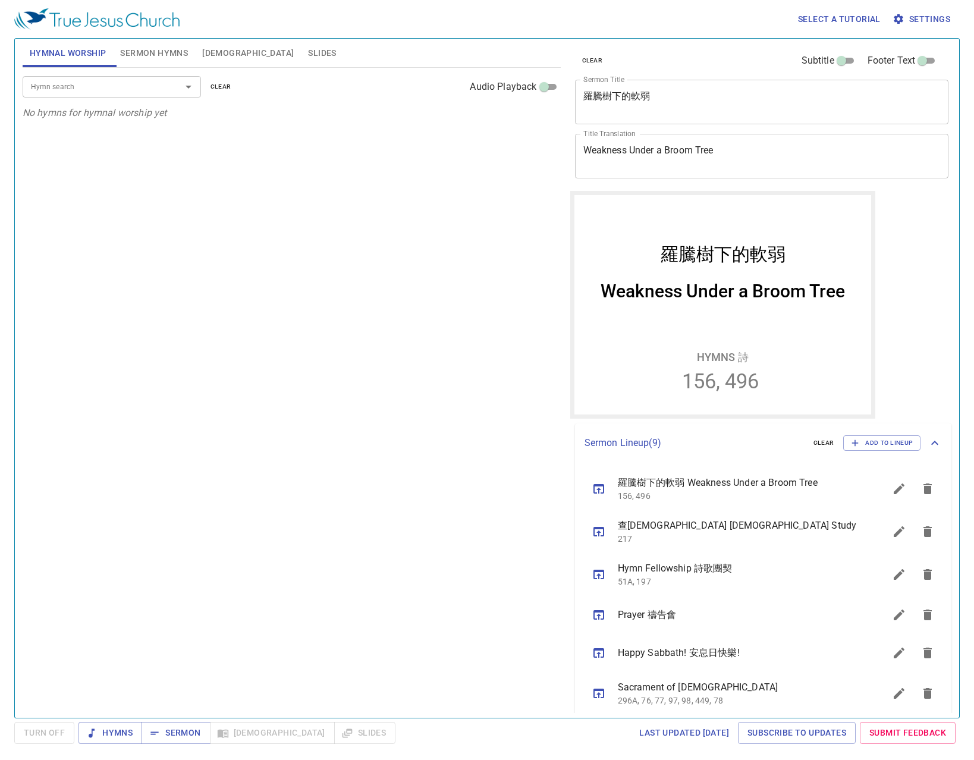
click at [263, 240] on div "Hymn search Hymn search clear Audio Playback No hymns for hymnal worship yet" at bounding box center [292, 388] width 538 height 640
click at [288, 199] on div "Hymn search Hymn search clear Audio Playback No hymns for hymnal worship yet" at bounding box center [292, 388] width 538 height 640
click at [308, 52] on span "Slides" at bounding box center [322, 53] width 28 height 15
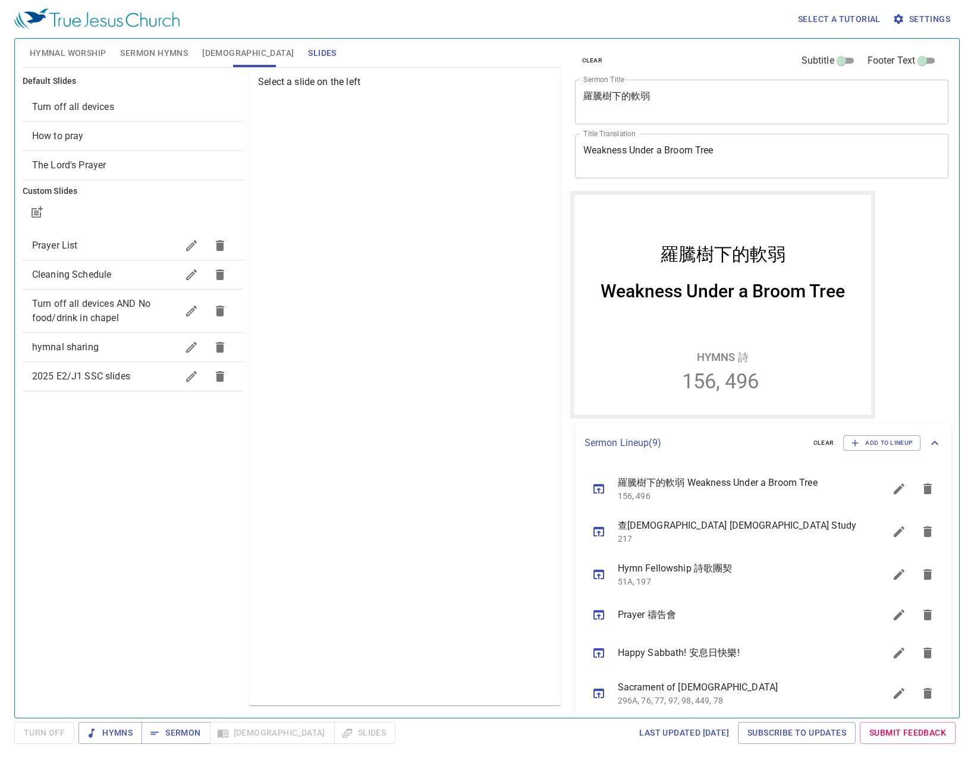
click at [105, 392] on ul "Prayer List Cleaning Schedule Turn off all devices AND No food/drink in chapel …" at bounding box center [133, 310] width 221 height 169
click at [108, 385] on div "2025 E2/J1 SSC slides" at bounding box center [133, 376] width 221 height 29
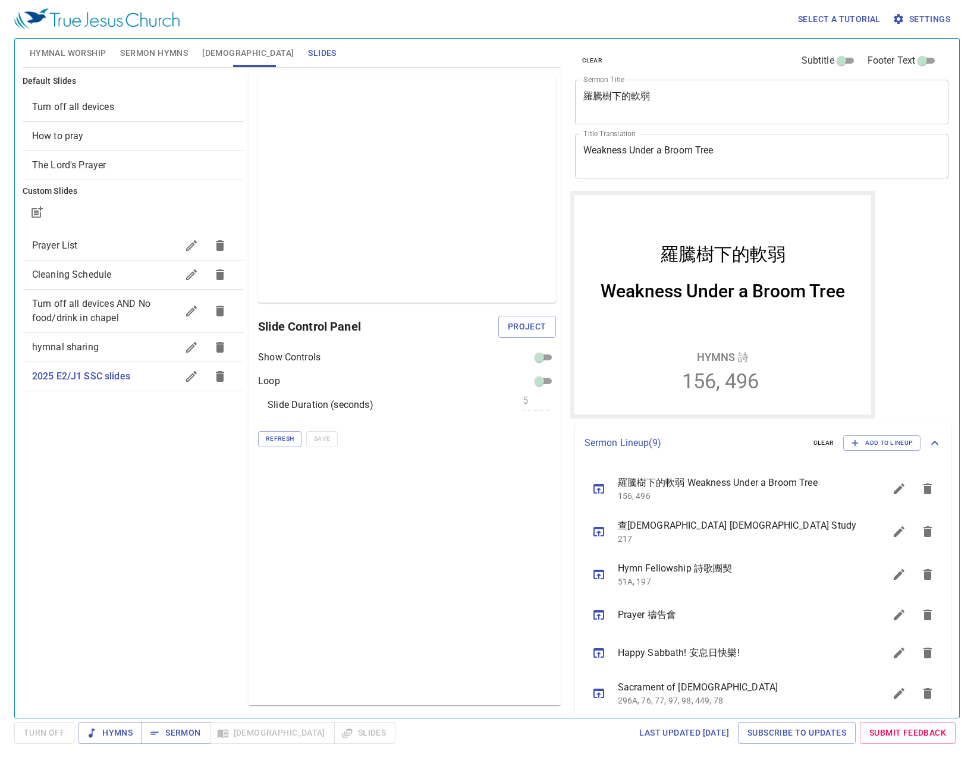
click at [546, 352] on input "checkbox" at bounding box center [539, 359] width 43 height 14
checkbox input "true"
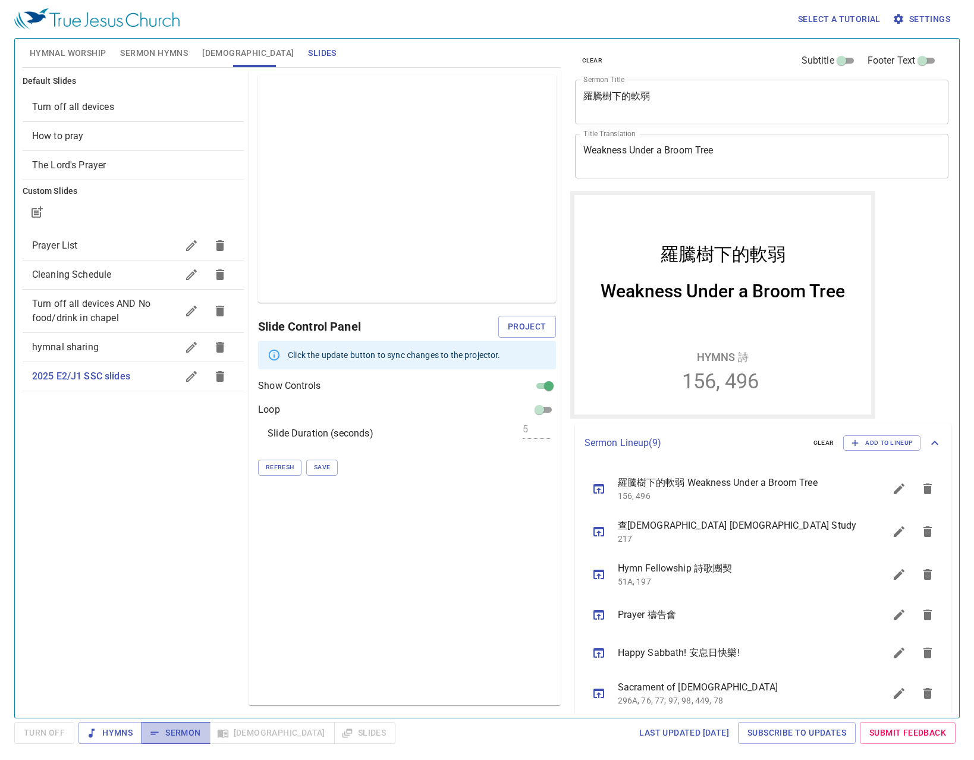
click at [179, 736] on span "Sermon" at bounding box center [175, 732] width 49 height 15
drag, startPoint x: 372, startPoint y: 506, endPoint x: 377, endPoint y: 487, distance: 19.0
click at [372, 506] on div "Preview Only Slide Control Panel Project Click the update button to sync change…" at bounding box center [403, 387] width 311 height 635
click at [540, 325] on span "Project" at bounding box center [527, 326] width 39 height 15
click at [395, 561] on div "Preview Only Slide Control Panel Click the update button to sync changes to the…" at bounding box center [403, 387] width 311 height 635
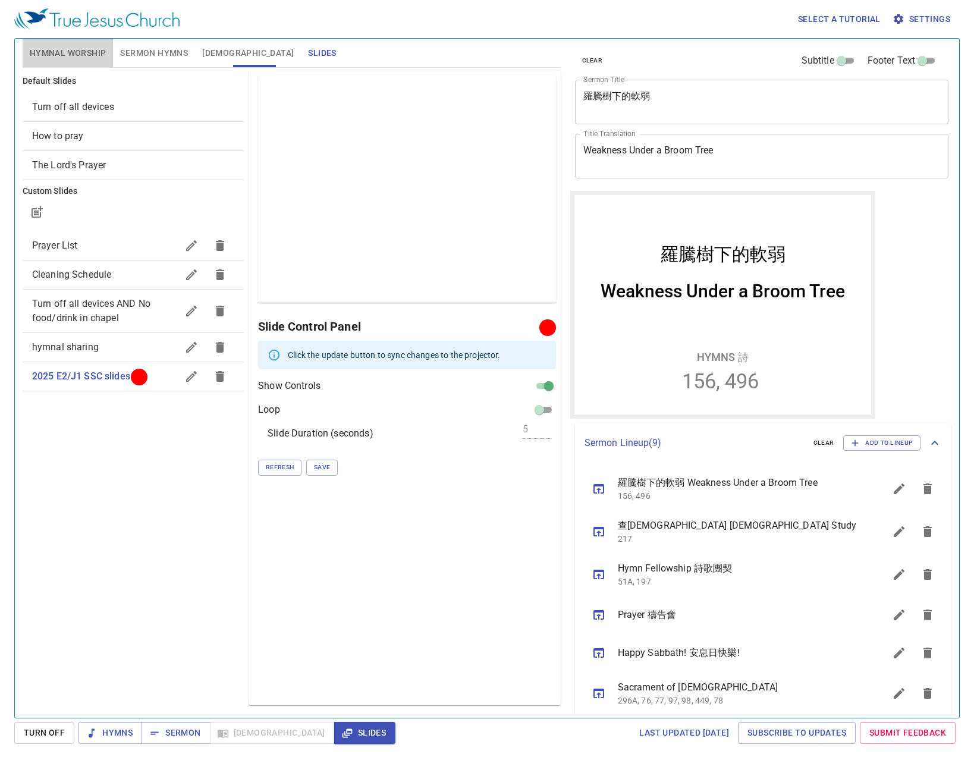
click at [84, 43] on button "Hymnal Worship" at bounding box center [68, 53] width 91 height 29
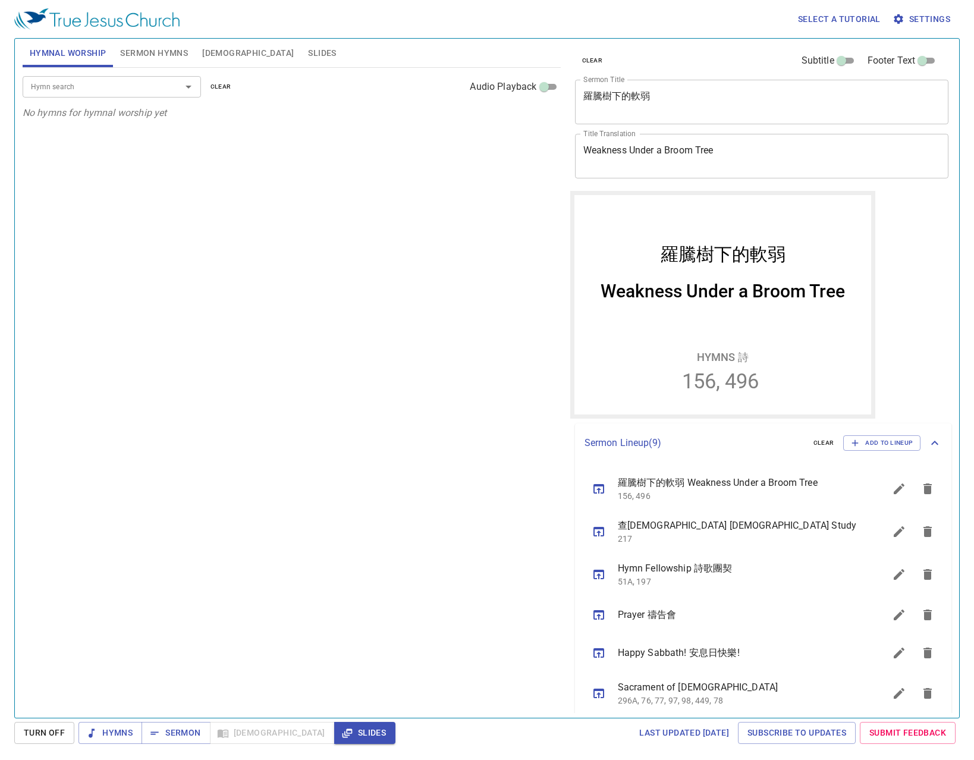
click at [291, 393] on div "Hymn search Hymn search clear Audio Playback No hymns for hymnal worship yet" at bounding box center [292, 388] width 538 height 640
click at [71, 95] on div "Hymn search" at bounding box center [112, 86] width 178 height 21
click at [61, 106] on p "No hymns for hymnal worship yet" at bounding box center [292, 113] width 538 height 14
click at [69, 133] on div "Hymn search Hymn search clear Audio Playback No hymns for hymnal worship yet" at bounding box center [292, 388] width 538 height 640
click at [68, 106] on p "No hymns for hymnal worship yet" at bounding box center [292, 113] width 538 height 14
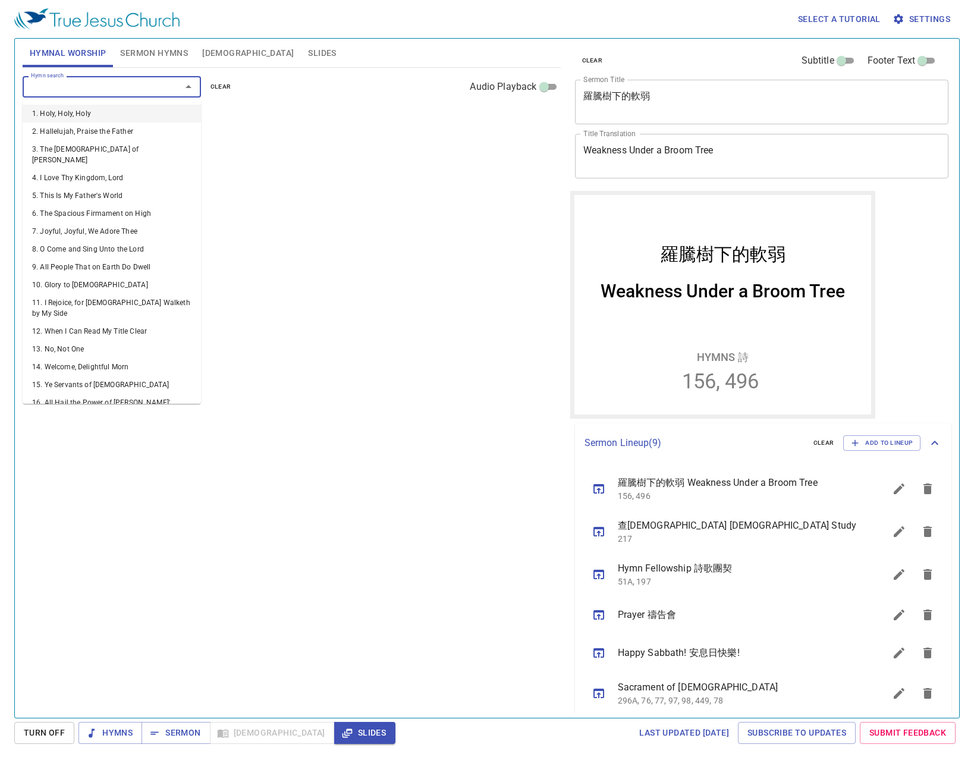
click at [74, 89] on input "Hymn search" at bounding box center [94, 87] width 136 height 14
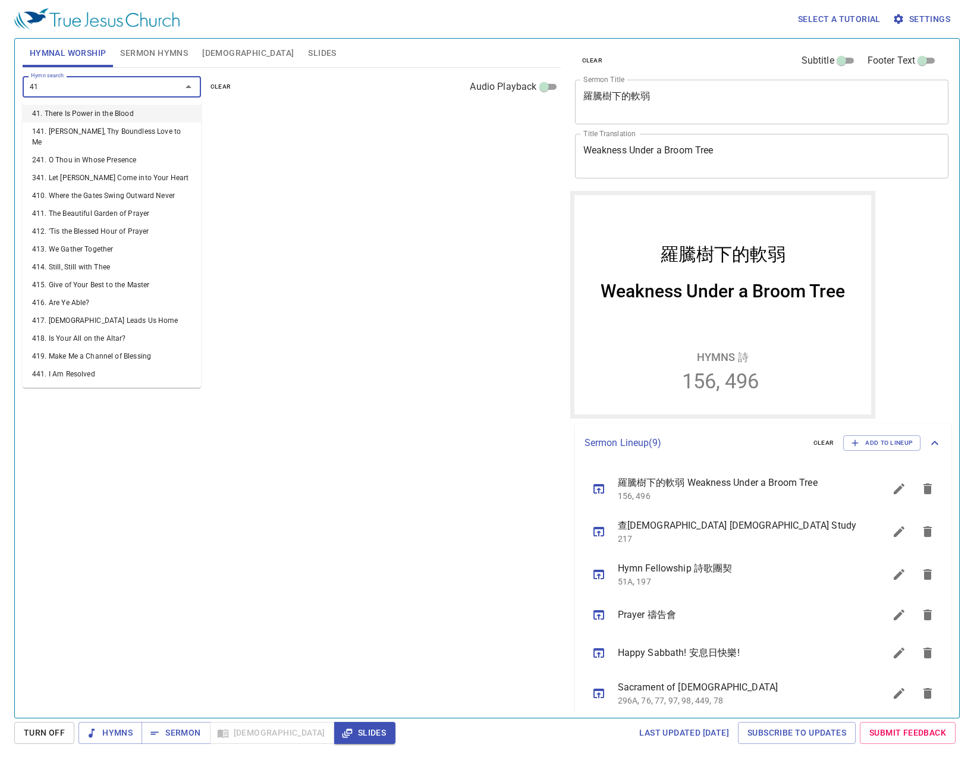
type input "416"
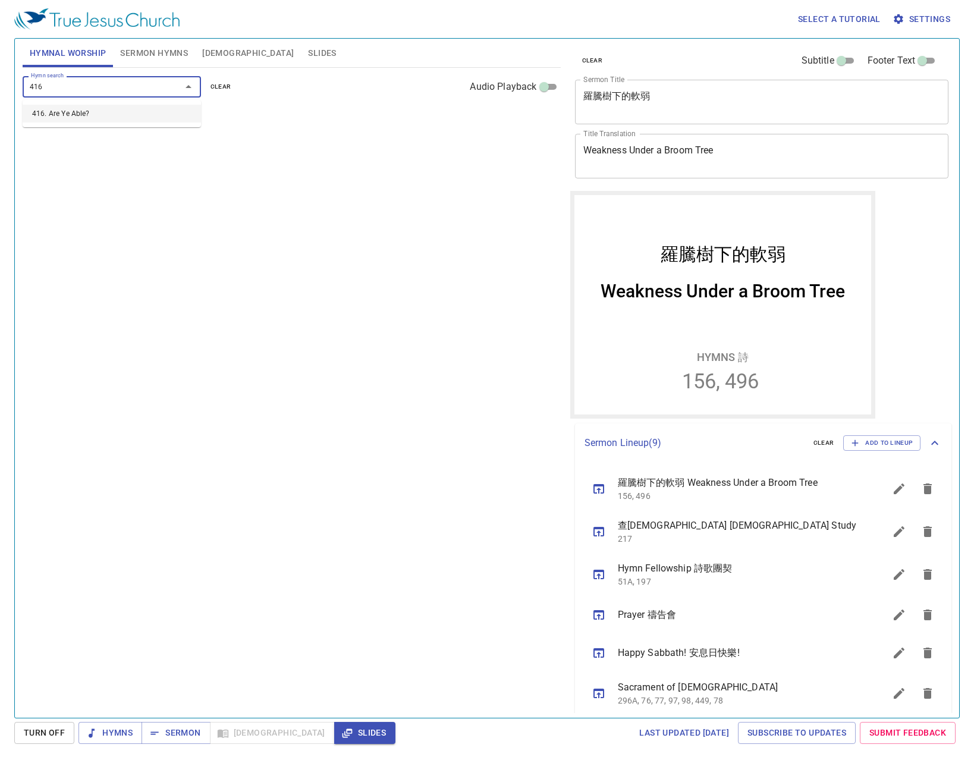
click at [125, 114] on li "416. Are Ye Able?" at bounding box center [112, 114] width 178 height 18
click at [40, 136] on span "1" at bounding box center [39, 141] width 4 height 11
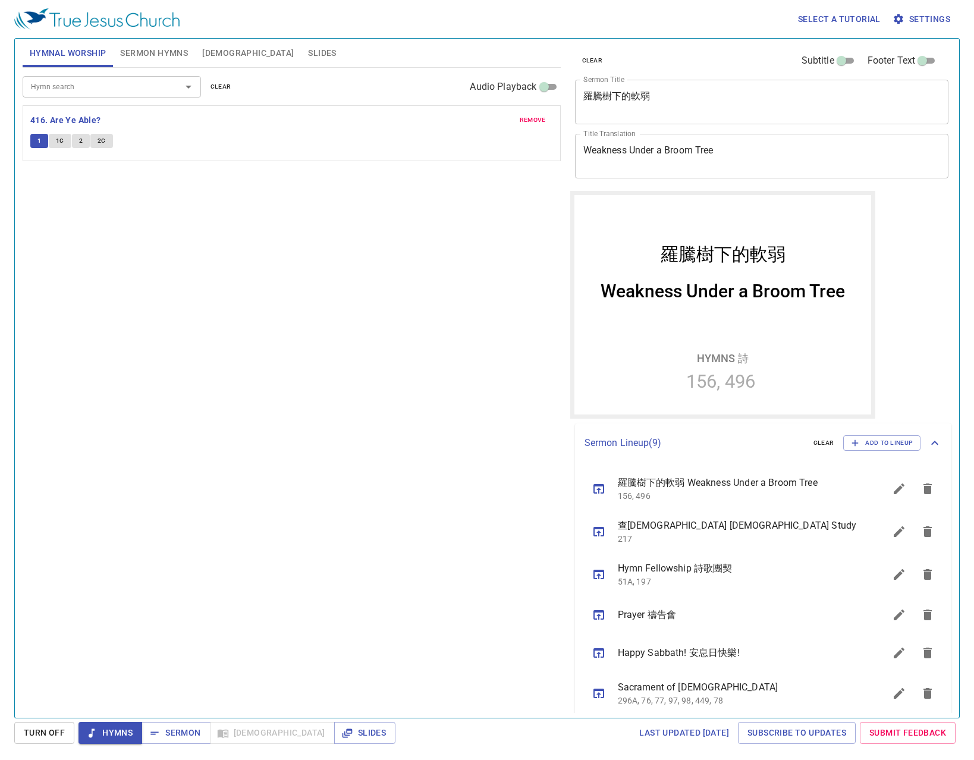
click at [70, 91] on input "Hymn search" at bounding box center [94, 87] width 136 height 14
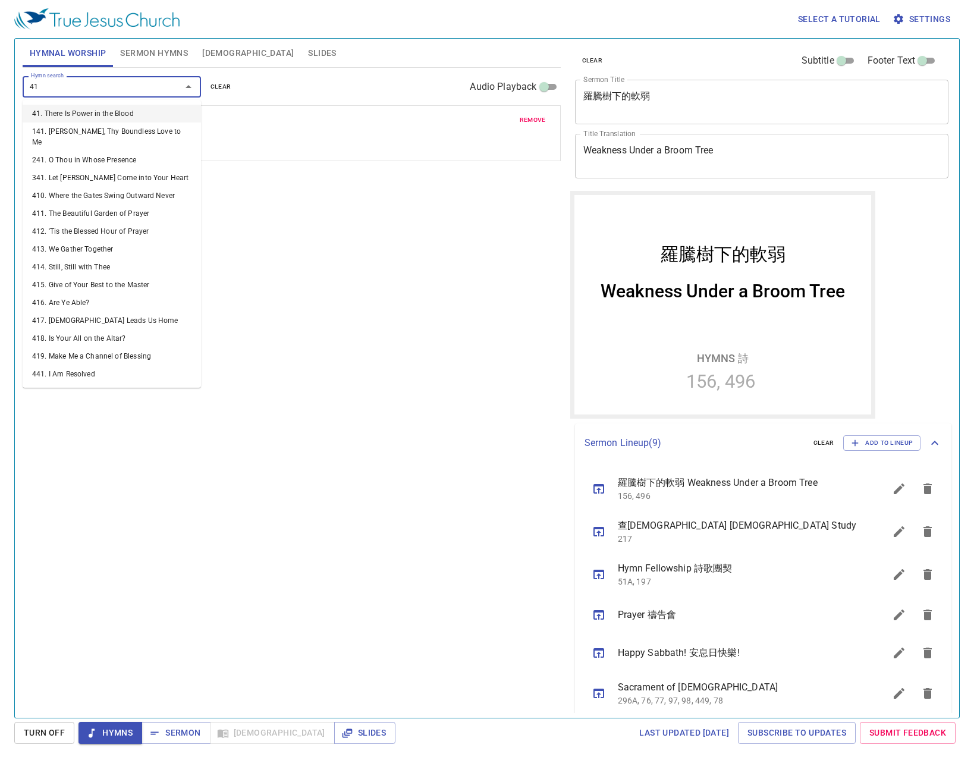
type input "416"
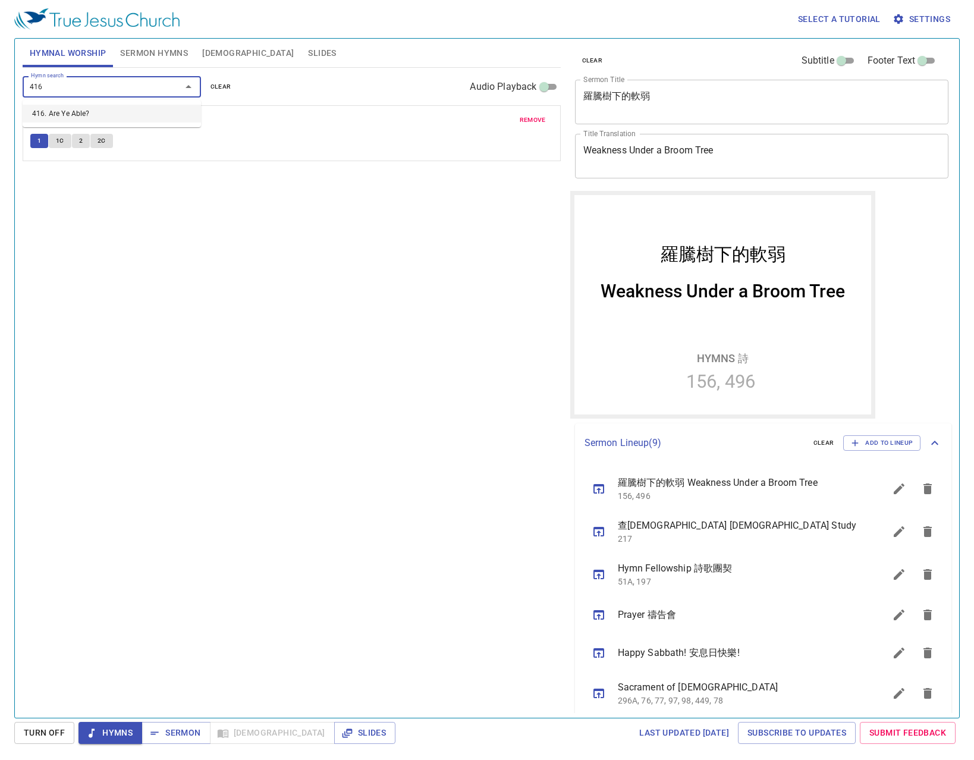
click at [81, 109] on li "416. Are Ye Able?" at bounding box center [112, 114] width 178 height 18
click at [80, 123] on b "416. Are Ye Able?" at bounding box center [65, 120] width 71 height 15
click at [308, 58] on span "Slides" at bounding box center [322, 53] width 28 height 15
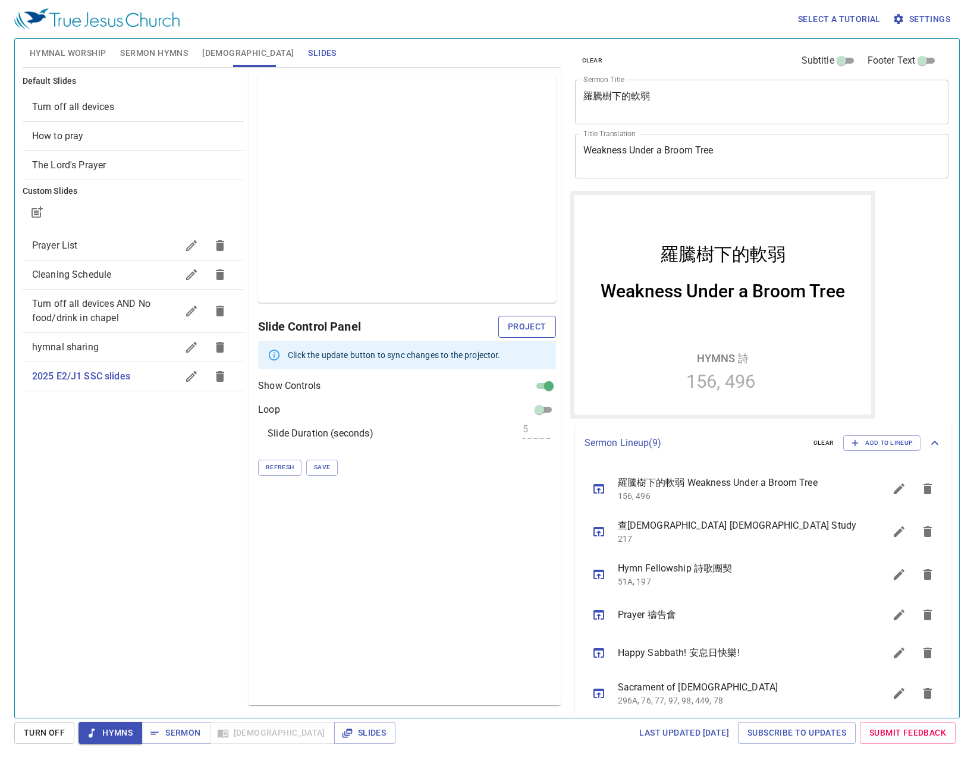
click at [530, 325] on span "Project" at bounding box center [527, 326] width 39 height 15
click at [65, 52] on span "Hymnal Worship" at bounding box center [68, 53] width 77 height 15
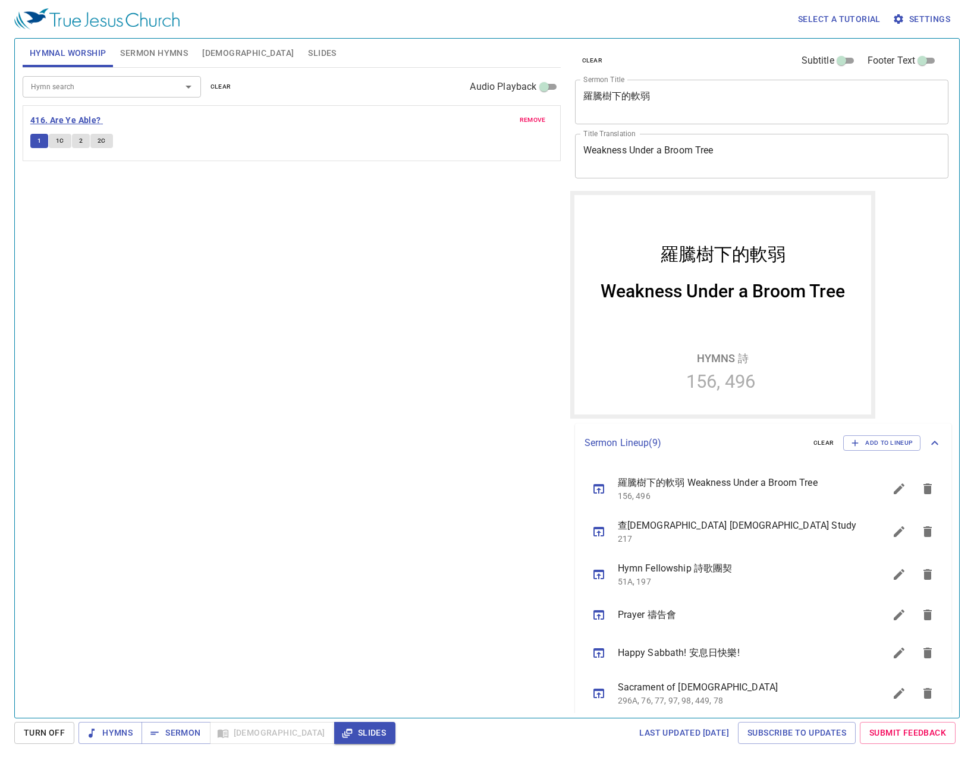
click at [88, 116] on b "416. Are Ye Able?" at bounding box center [65, 120] width 71 height 15
click at [301, 62] on button "Slides" at bounding box center [322, 53] width 42 height 29
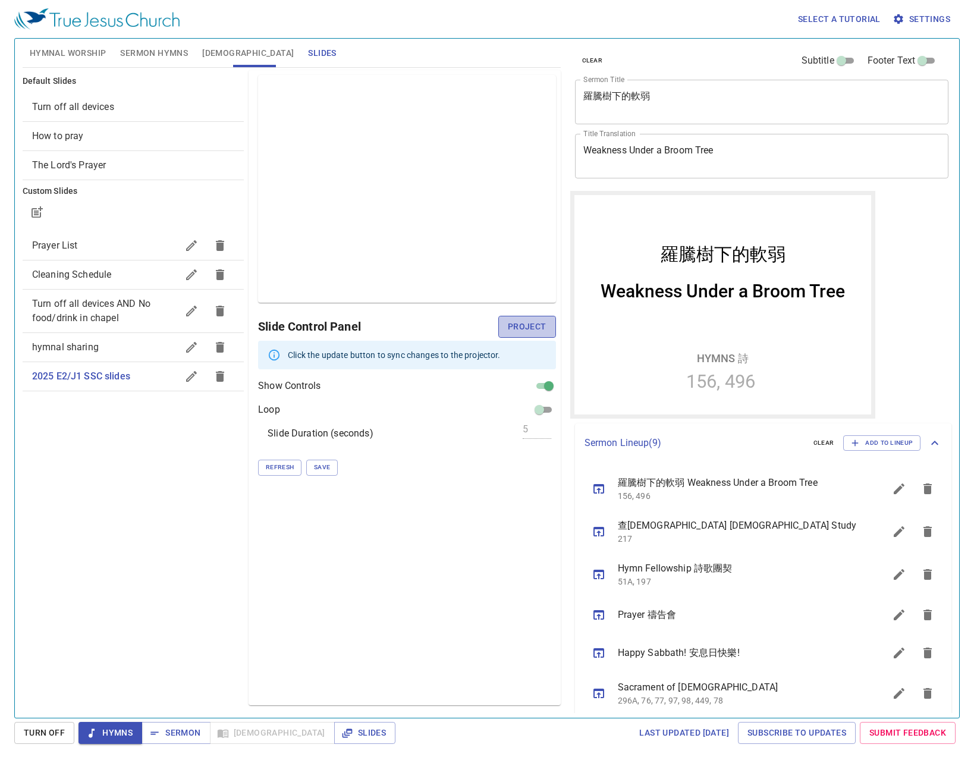
click at [537, 326] on span "Project" at bounding box center [527, 326] width 39 height 15
click at [287, 470] on span "Refresh" at bounding box center [280, 467] width 28 height 11
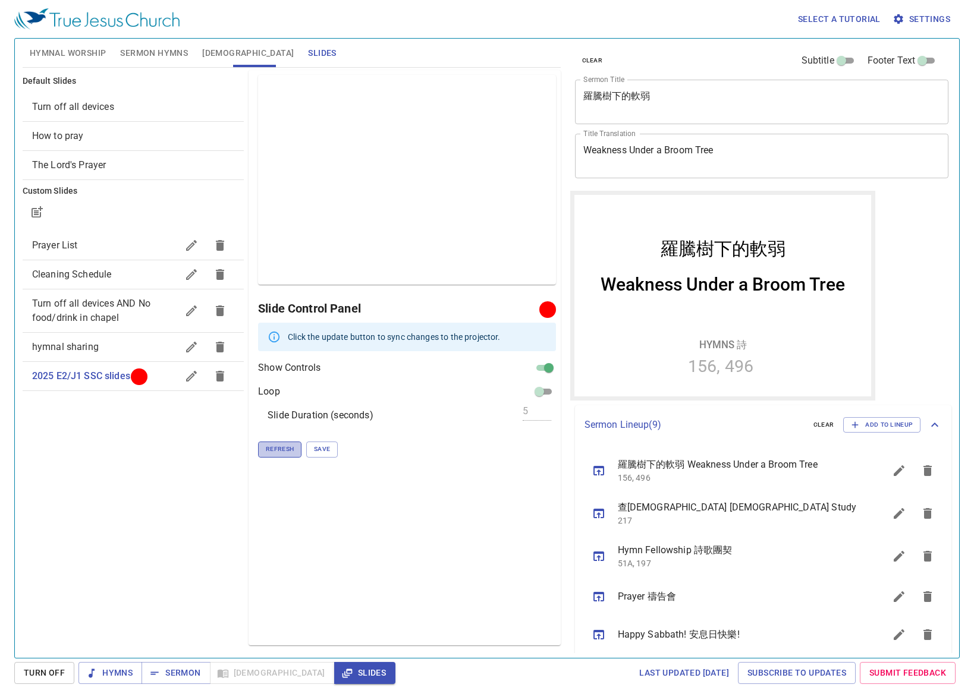
click at [286, 450] on span "Refresh" at bounding box center [280, 449] width 28 height 11
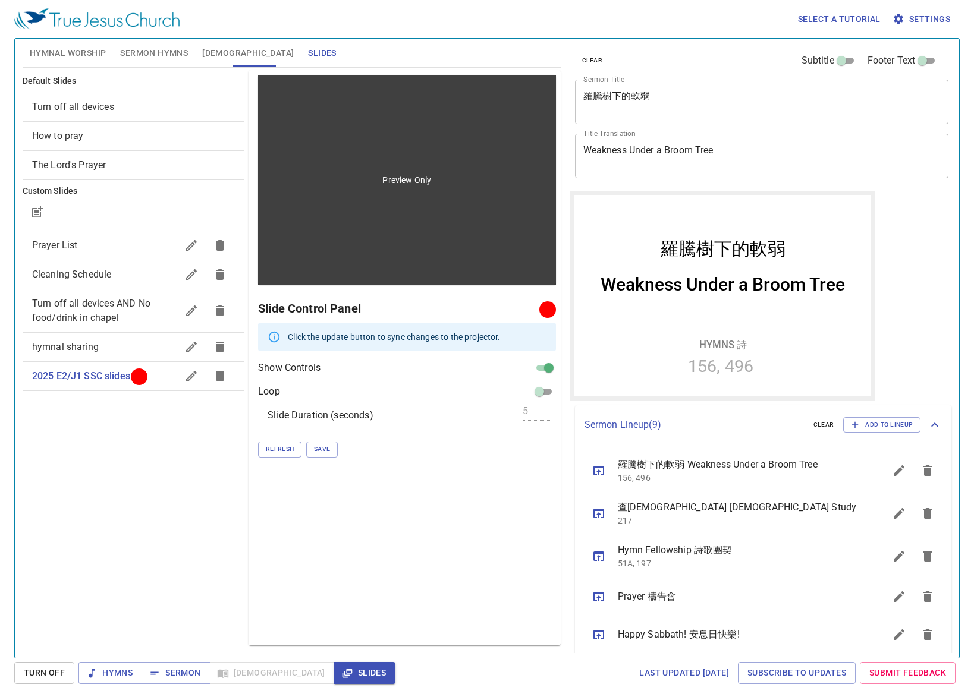
click at [412, 207] on div "Preview Only" at bounding box center [406, 180] width 297 height 210
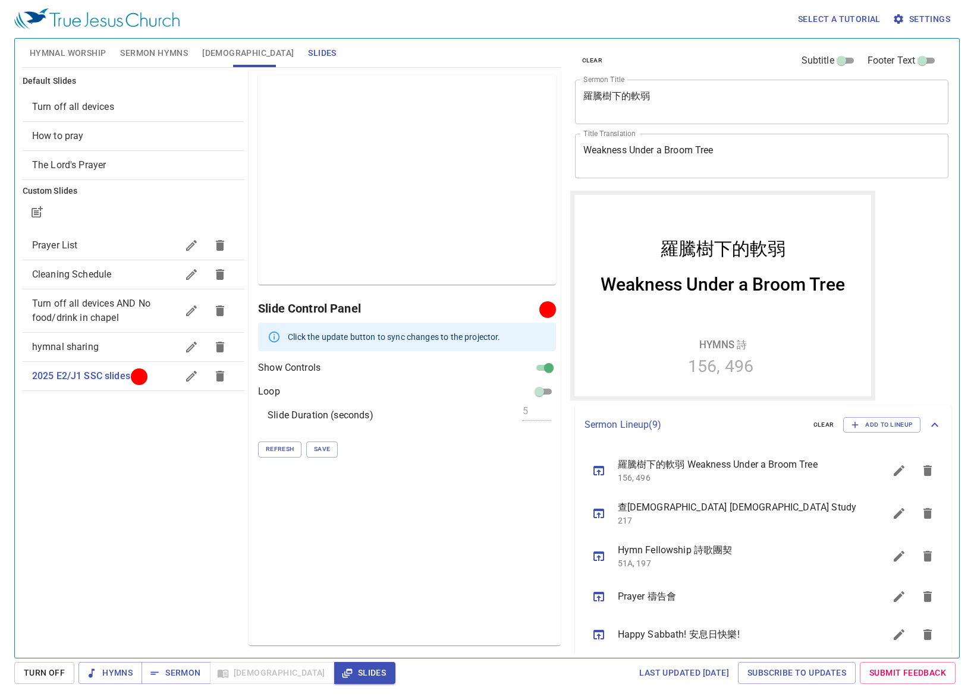
click at [71, 54] on span "Hymnal Worship" at bounding box center [68, 53] width 77 height 15
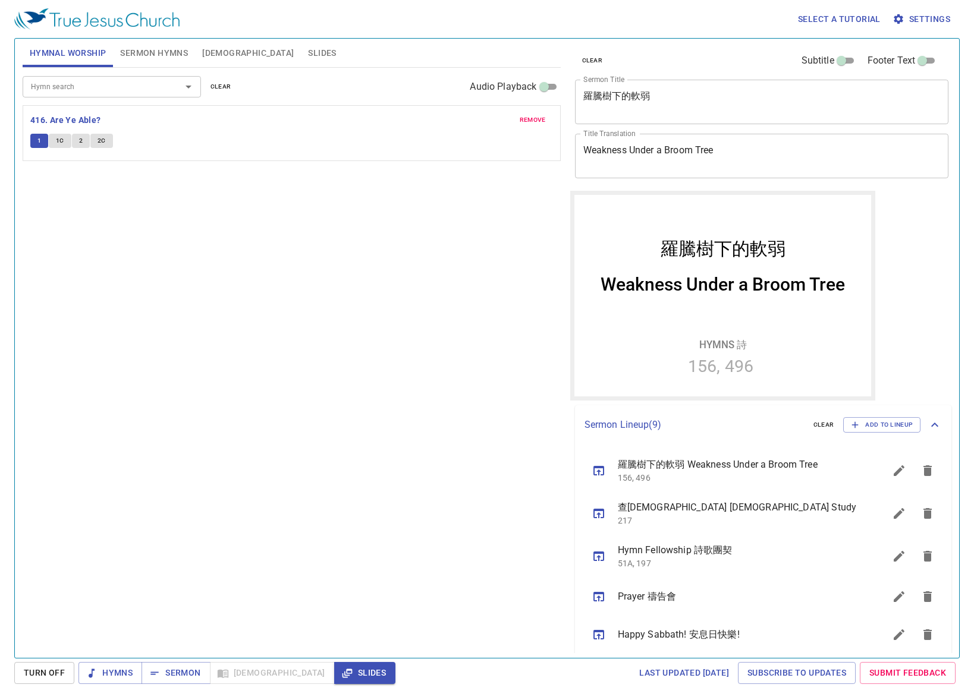
click at [117, 93] on input "Hymn search" at bounding box center [94, 87] width 136 height 14
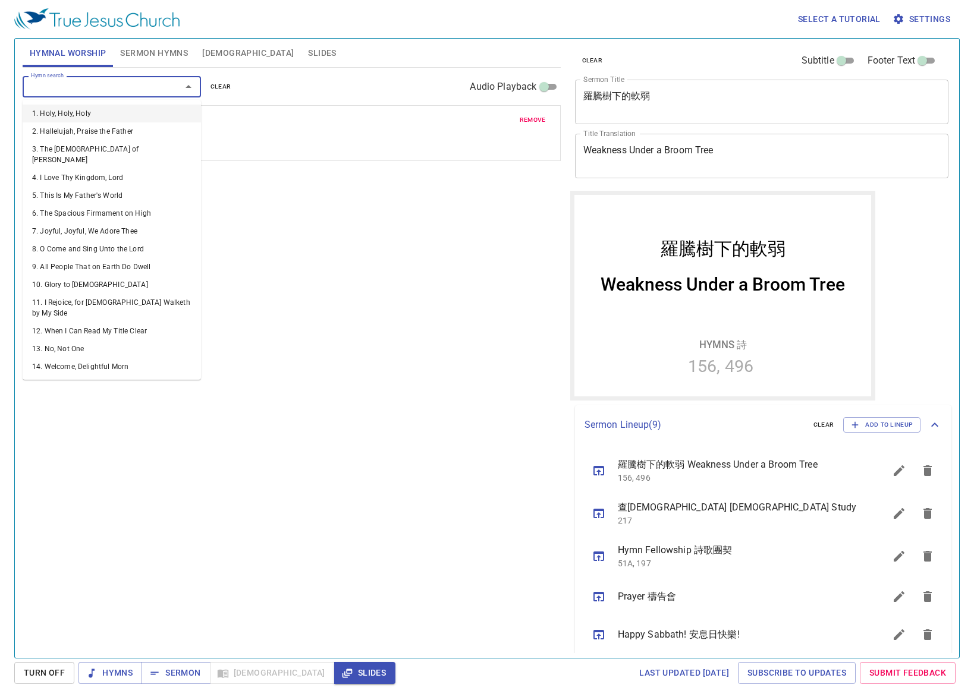
type input "1"
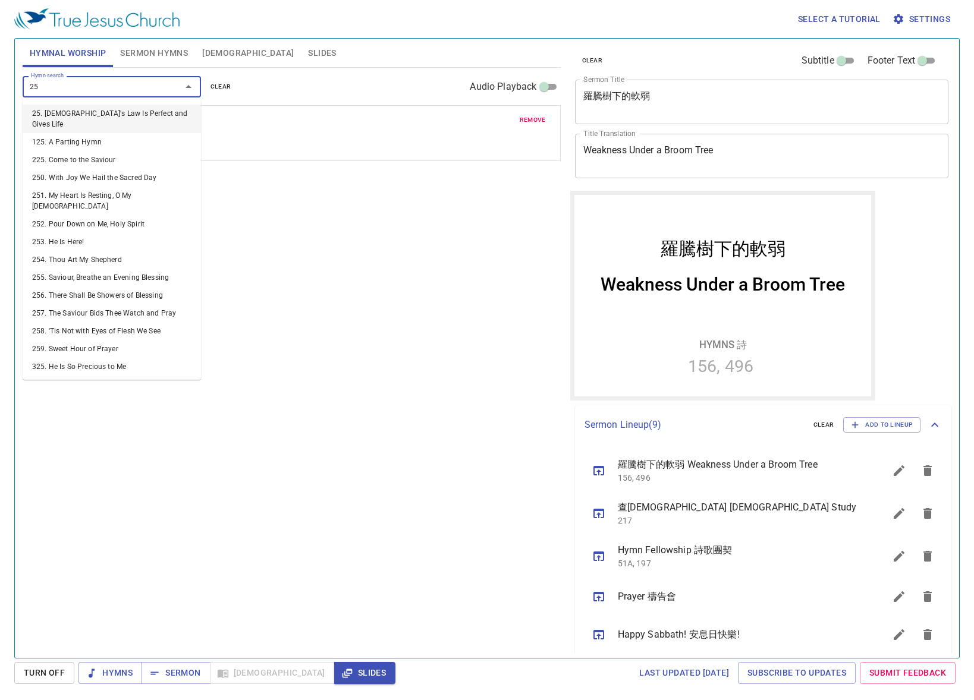
type input "259"
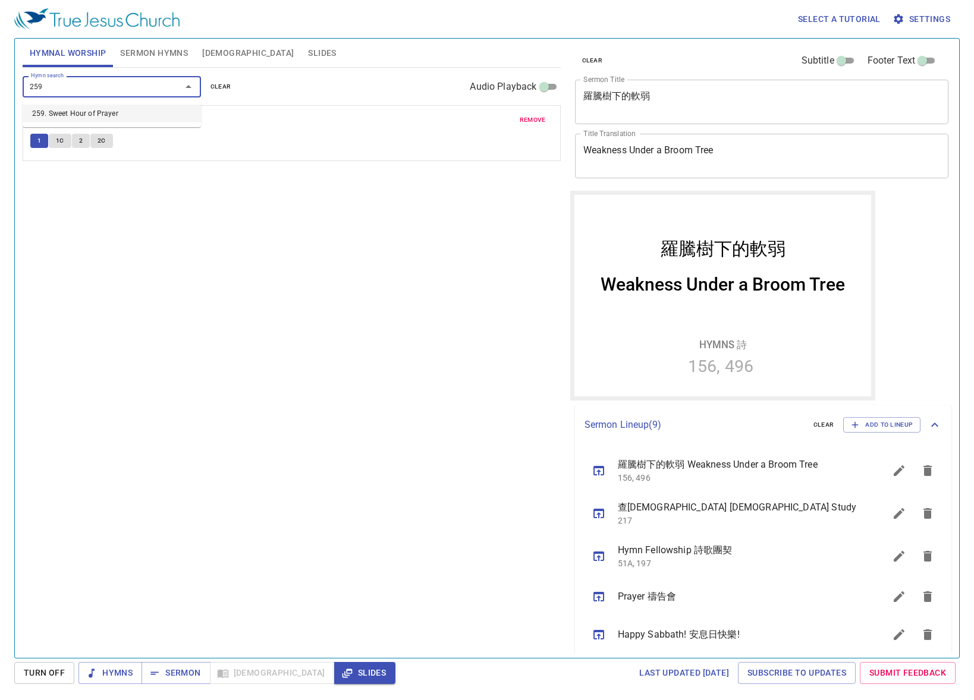
click at [108, 105] on ul "259. Sweet Hour of Prayer" at bounding box center [112, 113] width 178 height 27
click at [109, 110] on li "259. Sweet Hour of Prayer" at bounding box center [112, 114] width 178 height 18
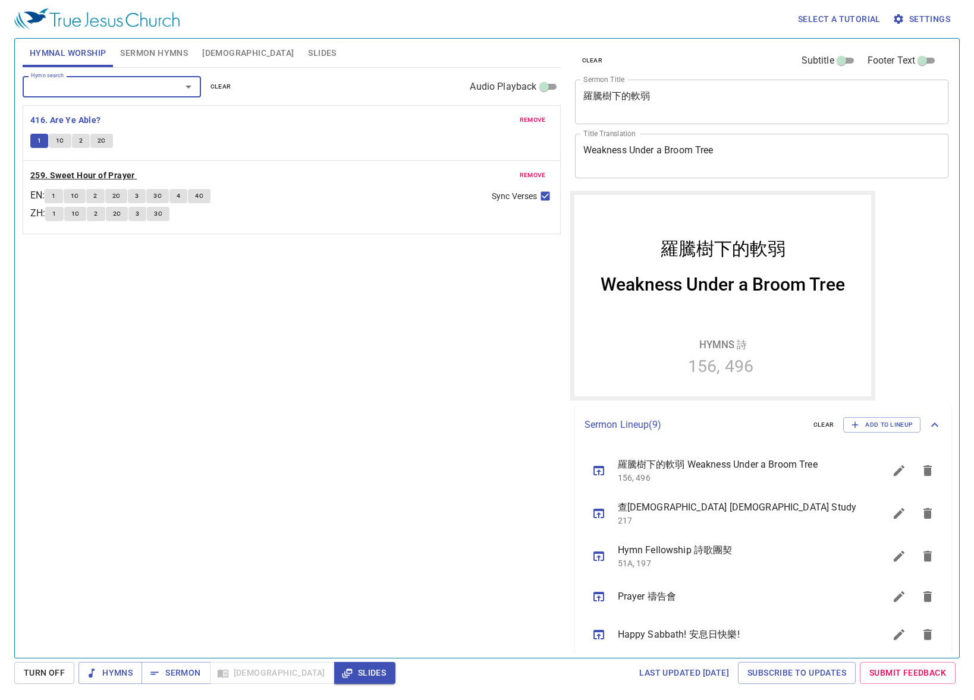
click at [86, 180] on b "259. Sweet Hour of Prayer" at bounding box center [82, 175] width 105 height 15
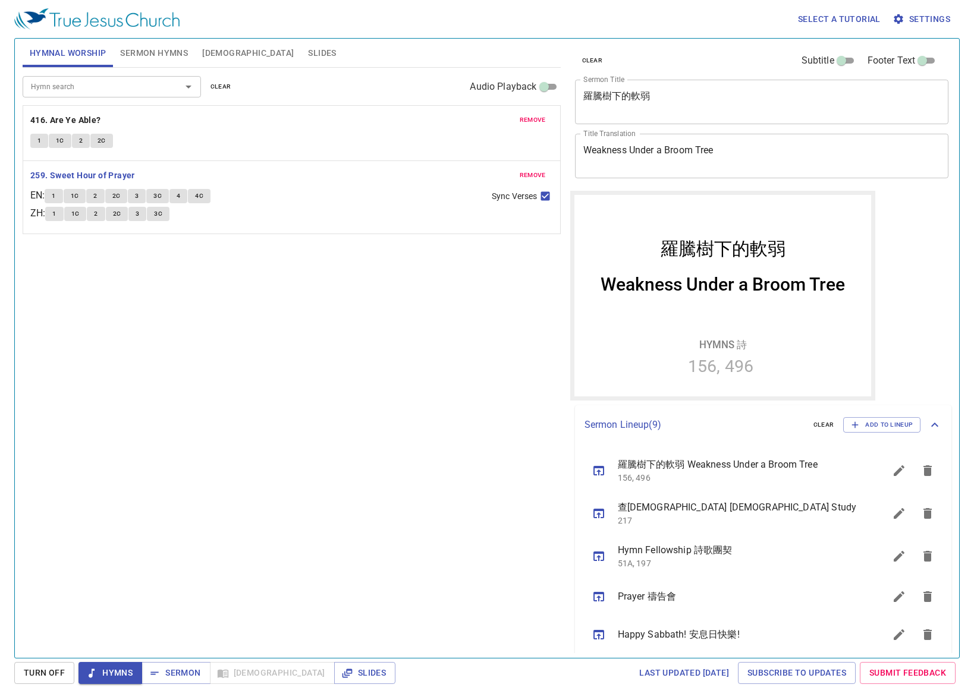
click at [534, 118] on span "remove" at bounding box center [533, 120] width 26 height 11
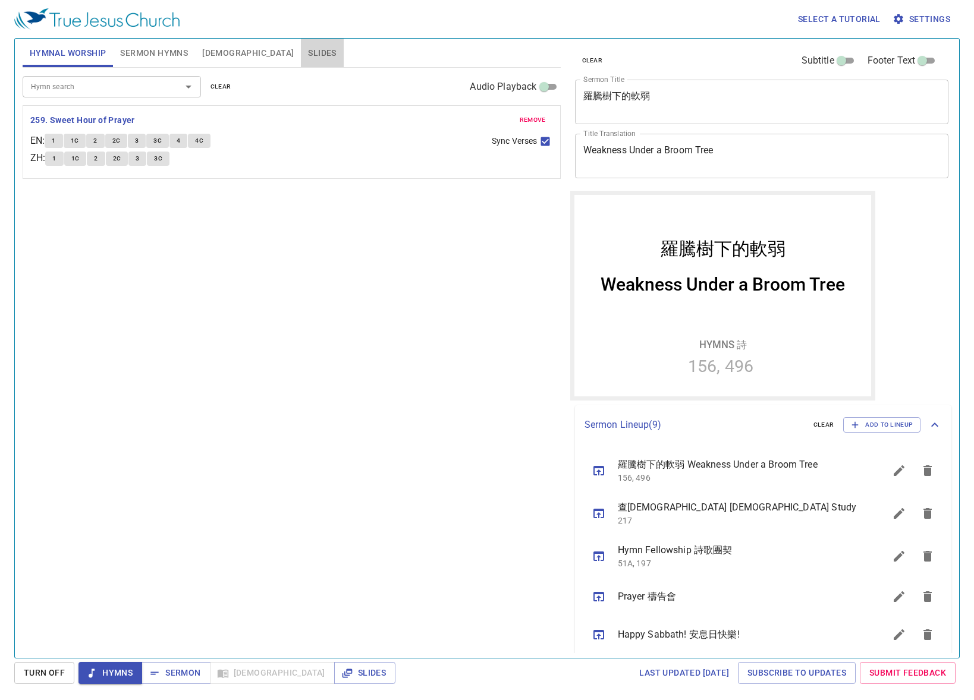
click at [308, 60] on span "Slides" at bounding box center [322, 53] width 28 height 15
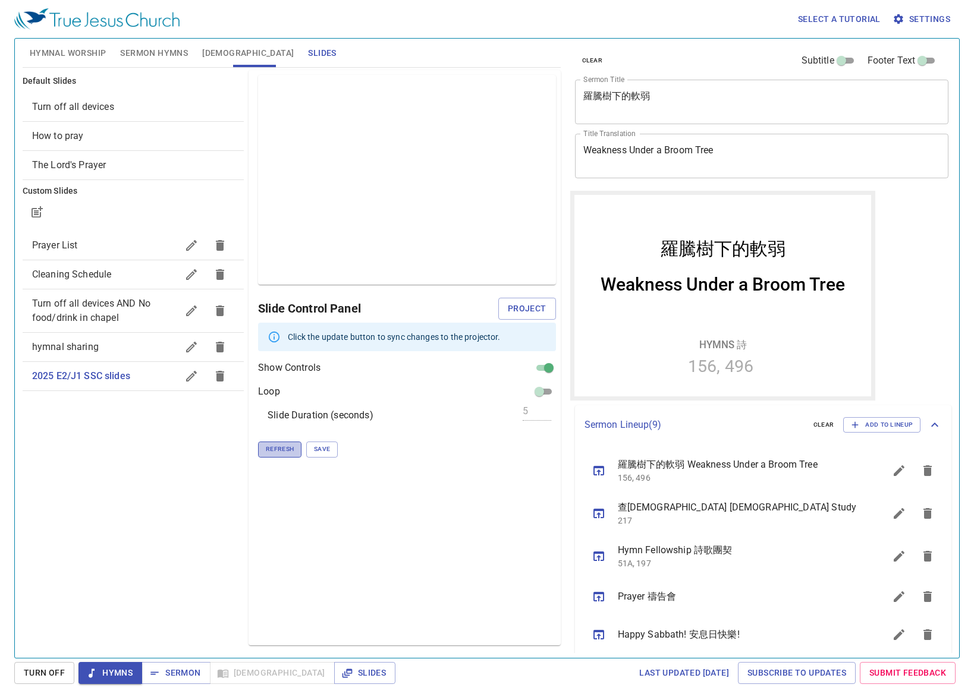
click at [264, 447] on button "Refresh" at bounding box center [279, 449] width 43 height 15
click at [516, 308] on span "Project" at bounding box center [527, 308] width 39 height 15
